Goal: Task Accomplishment & Management: Use online tool/utility

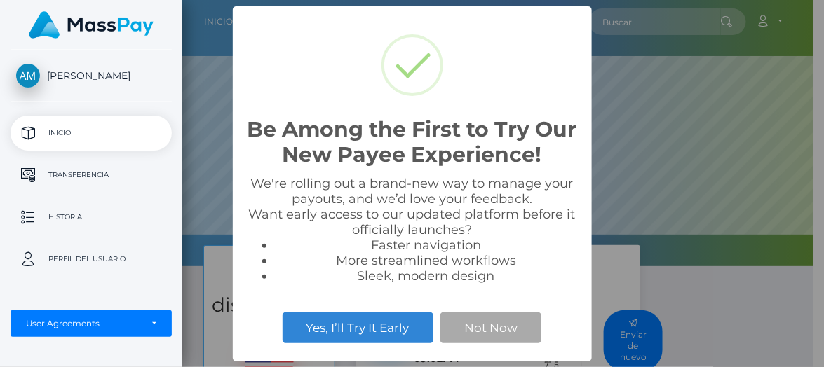
scroll to position [266, 631]
click at [506, 322] on button "Not Now" at bounding box center [490, 328] width 101 height 31
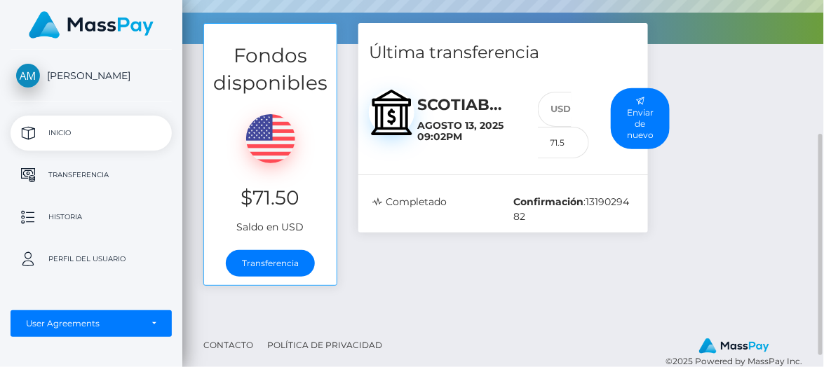
scroll to position [243, 0]
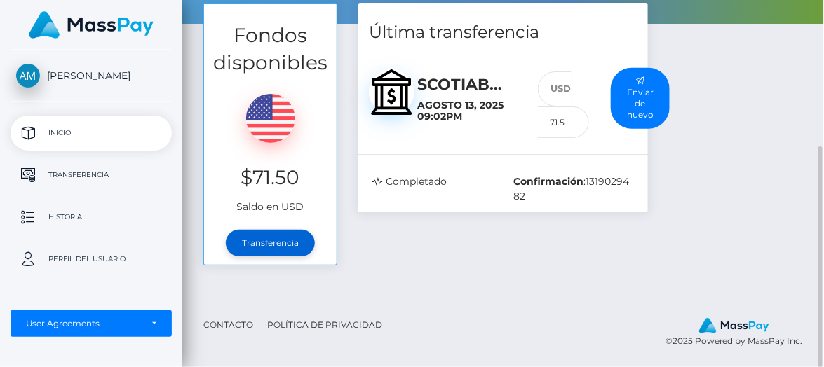
click at [292, 245] on link "Transferencia" at bounding box center [270, 243] width 89 height 27
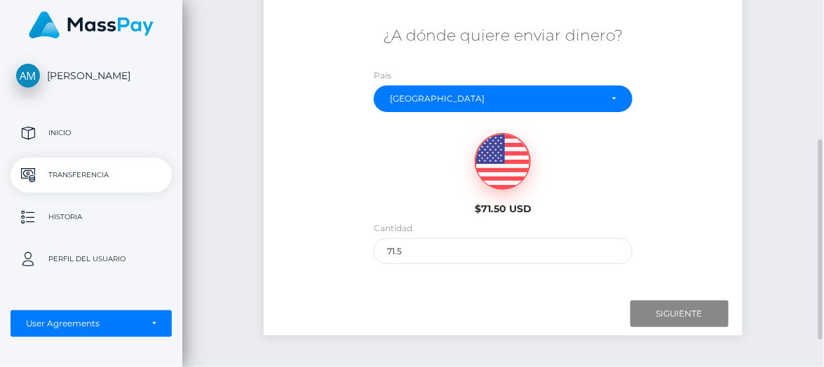
scroll to position [248, 0]
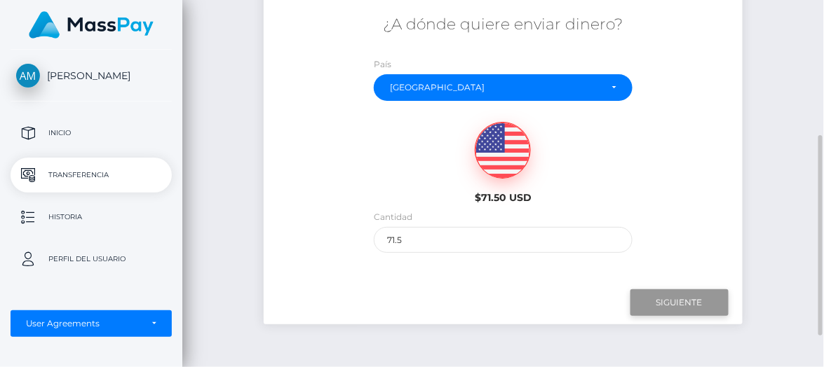
click at [674, 292] on input "Next" at bounding box center [679, 303] width 98 height 27
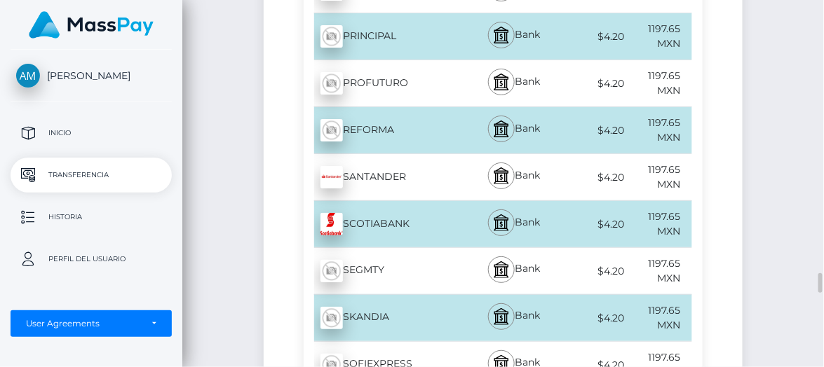
scroll to position [4981, 0]
click at [452, 204] on div "SCOTIABANK - MXN" at bounding box center [385, 223] width 162 height 39
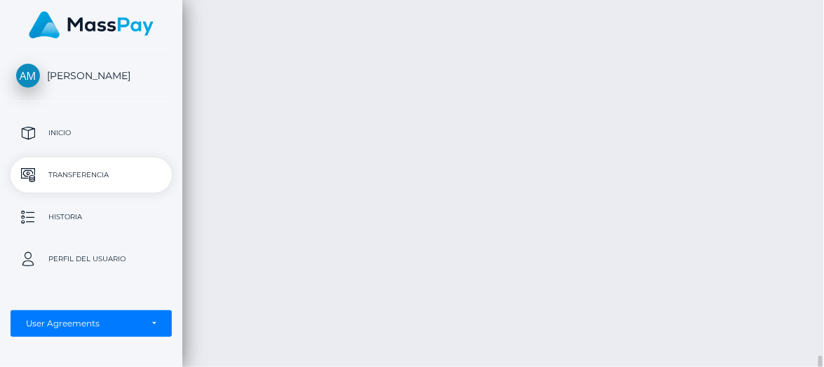
scroll to position [4707, 0]
click at [812, 114] on div "Transferencia de efectivo Español English 中文 (简体) Português ([GEOGRAPHIC_DATA])…" at bounding box center [503, 183] width 642 height 367
click at [822, 94] on div at bounding box center [818, 184] width 11 height 368
click at [819, 310] on div at bounding box center [818, 184] width 11 height 368
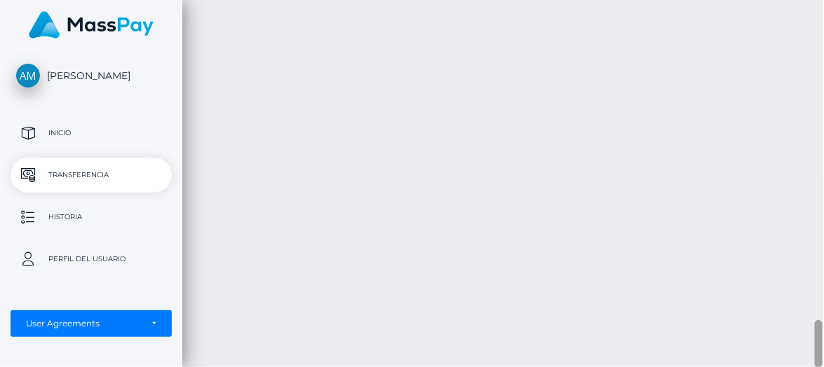
scroll to position [2090, 0]
click at [819, 310] on div at bounding box center [818, 184] width 11 height 368
click at [821, 288] on div at bounding box center [818, 184] width 11 height 368
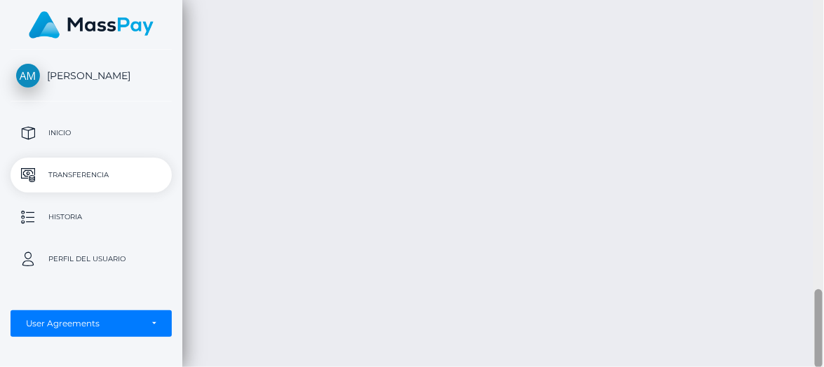
click at [820, 262] on div at bounding box center [818, 184] width 11 height 368
click at [820, 236] on div at bounding box center [818, 184] width 11 height 368
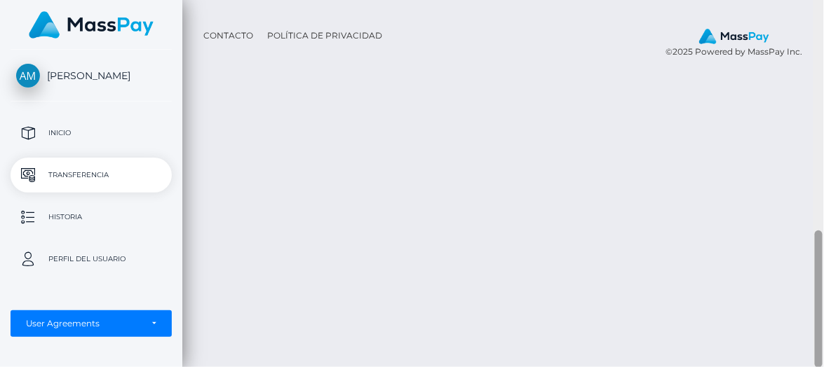
click at [820, 210] on div at bounding box center [818, 184] width 11 height 368
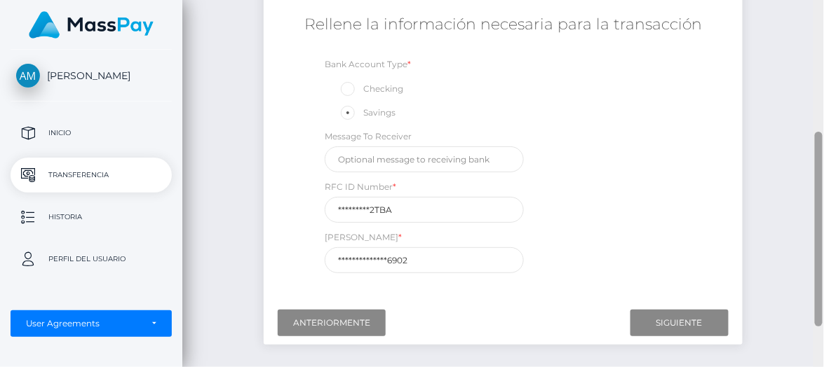
click at [820, 191] on div at bounding box center [818, 184] width 11 height 368
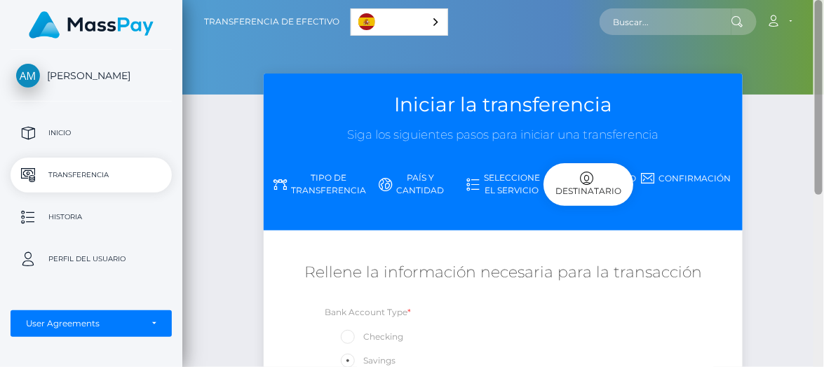
click at [818, 116] on div at bounding box center [818, 184] width 11 height 368
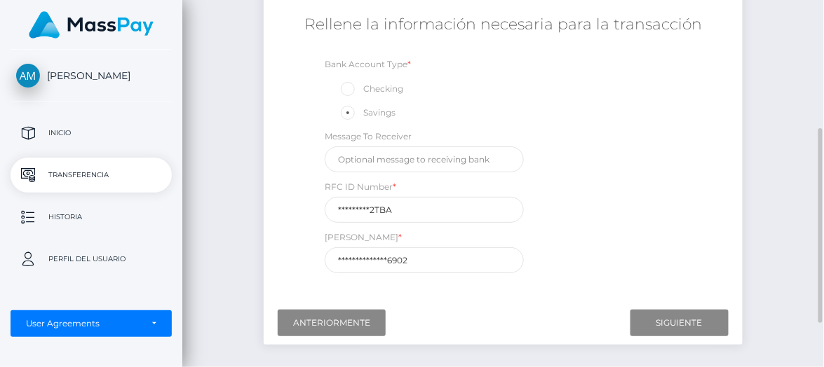
scroll to position [254, 0]
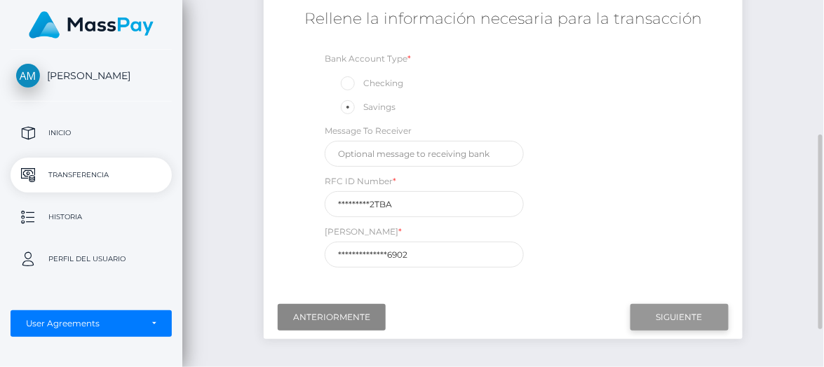
click at [676, 316] on input "Next" at bounding box center [679, 317] width 98 height 27
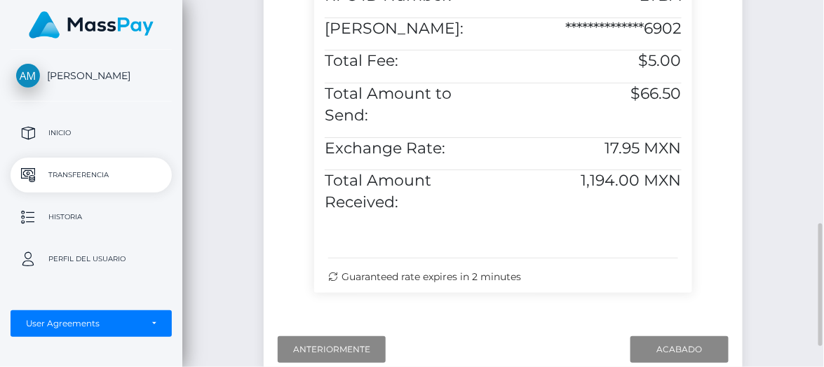
scroll to position [618, 0]
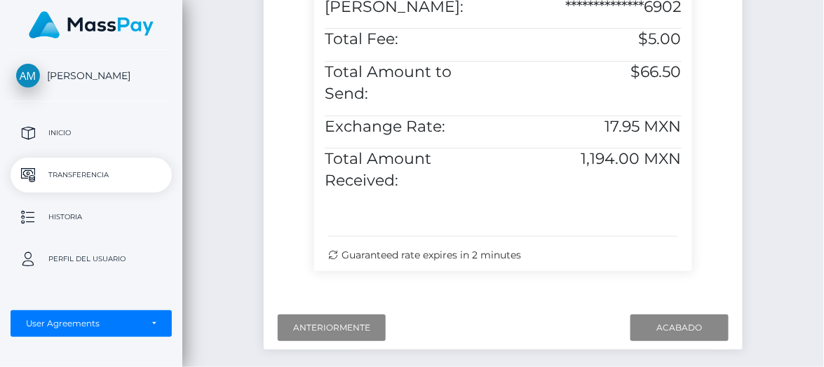
drag, startPoint x: 724, startPoint y: 260, endPoint x: 556, endPoint y: -86, distance: 384.4
click at [556, 0] on html "[PERSON_NAME] Inicio Transferencia Historia Perfil del usuario" at bounding box center [412, 183] width 824 height 367
